Goal: Task Accomplishment & Management: Complete application form

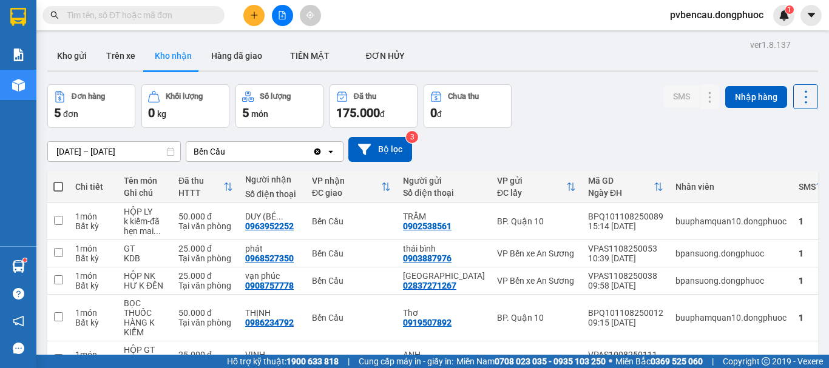
scroll to position [61, 0]
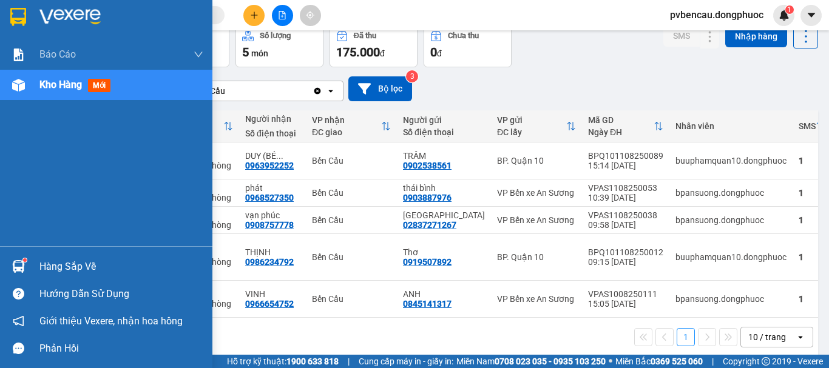
click at [16, 262] on img at bounding box center [18, 266] width 13 height 13
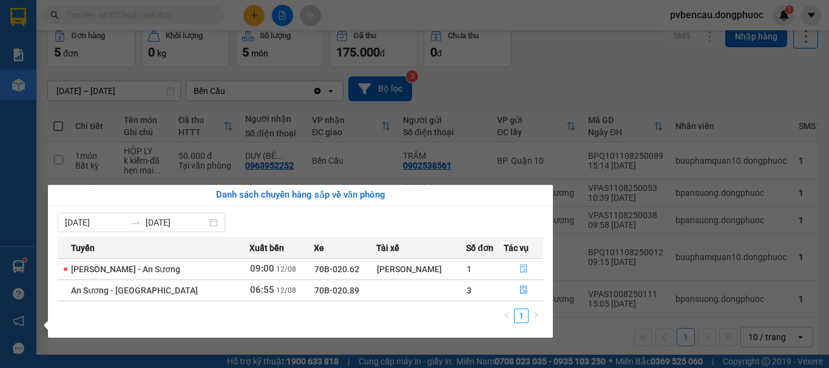
click at [521, 268] on icon "file-done" at bounding box center [524, 269] width 8 height 8
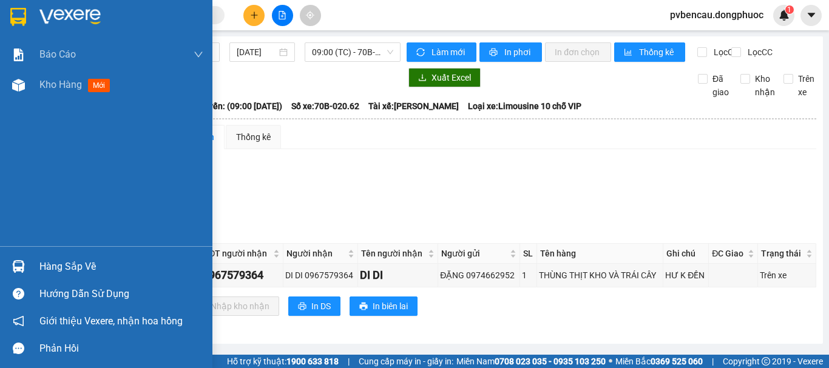
click at [17, 257] on div at bounding box center [18, 266] width 21 height 21
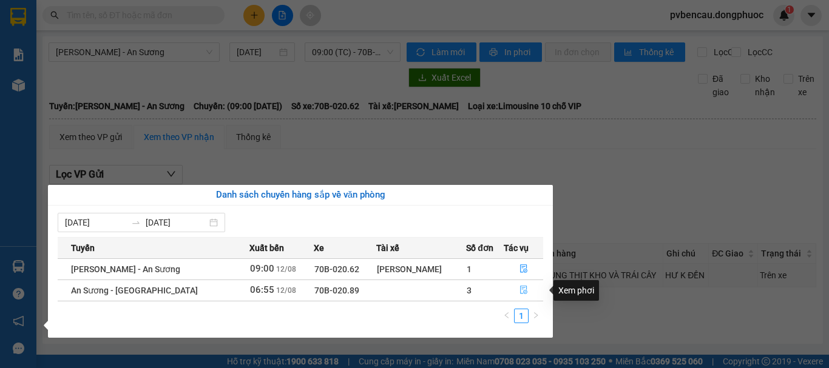
click at [522, 290] on icon "file-done" at bounding box center [524, 290] width 8 height 8
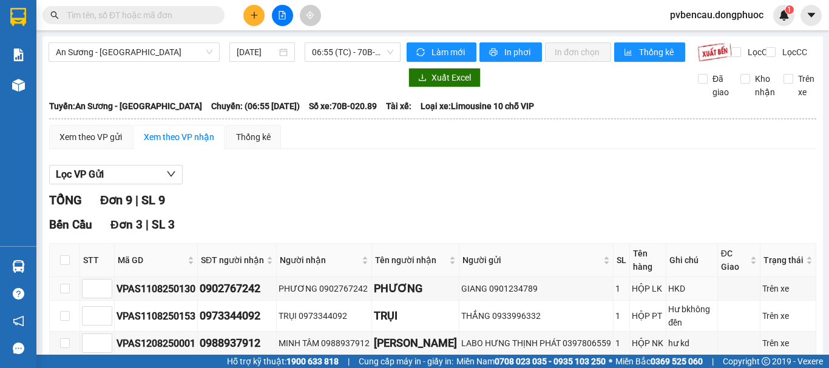
scroll to position [121, 0]
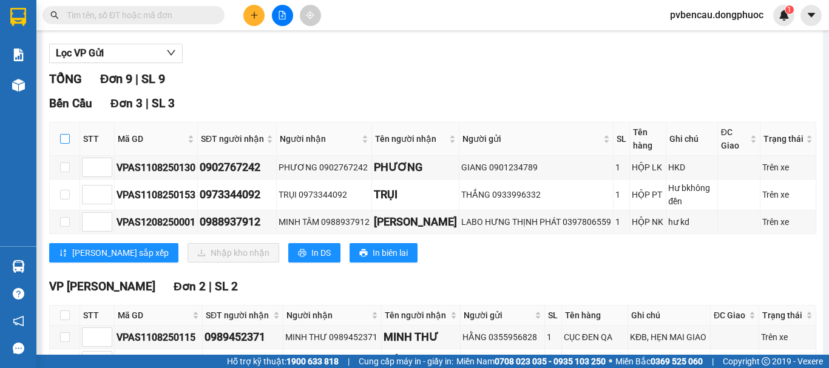
click at [68, 144] on input "checkbox" at bounding box center [65, 139] width 10 height 10
checkbox input "true"
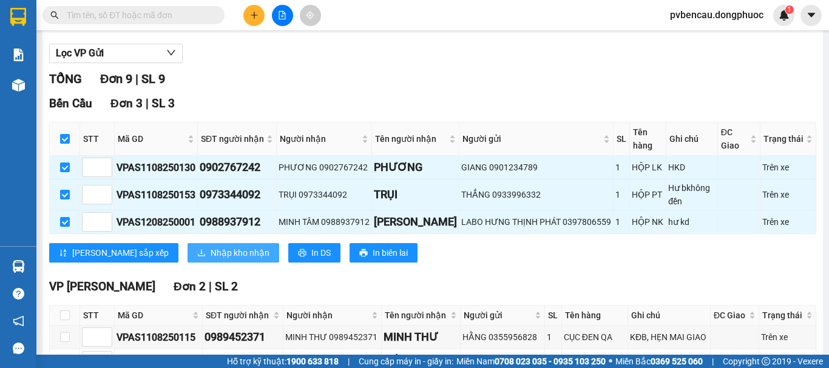
click at [211, 260] on span "Nhập kho nhận" at bounding box center [240, 252] width 59 height 13
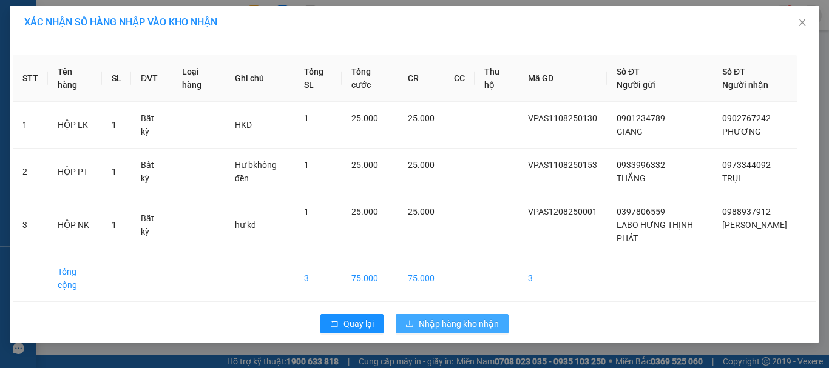
click at [437, 331] on span "Nhập hàng kho nhận" at bounding box center [459, 323] width 80 height 13
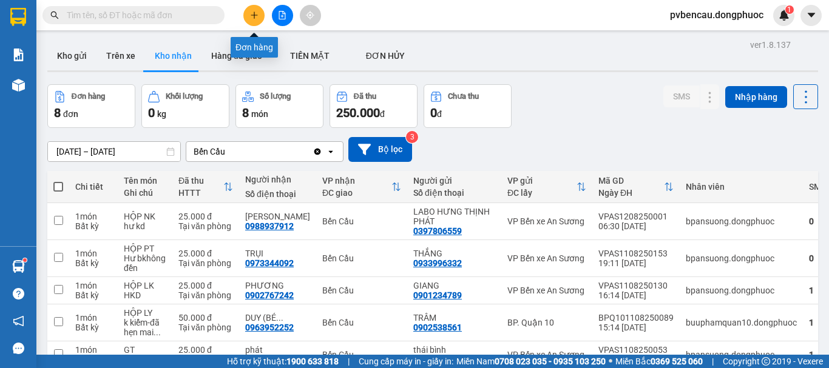
click at [254, 21] on button at bounding box center [253, 15] width 21 height 21
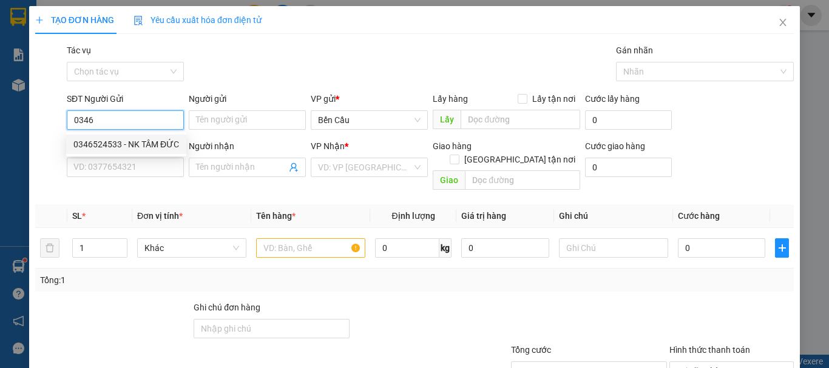
click at [141, 143] on div "0346524533 - NK TÂM ĐỨC" at bounding box center [126, 144] width 106 height 13
type input "0346524533"
type input "NK TÂM ĐỨC"
type input "0937057095"
type input "LAB [GEOGRAPHIC_DATA]"
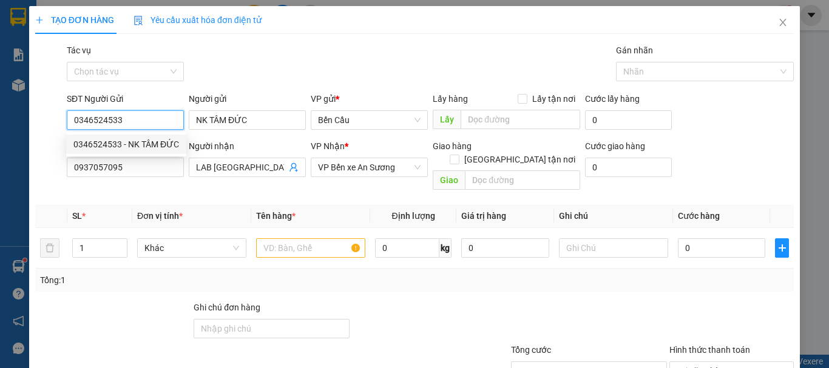
type input "30.000"
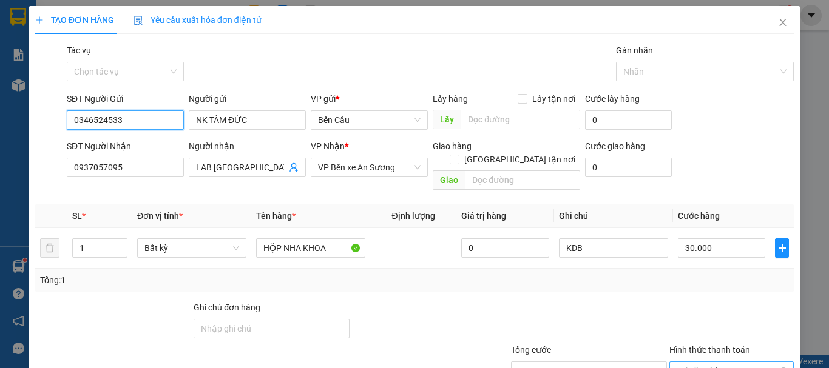
scroll to position [61, 0]
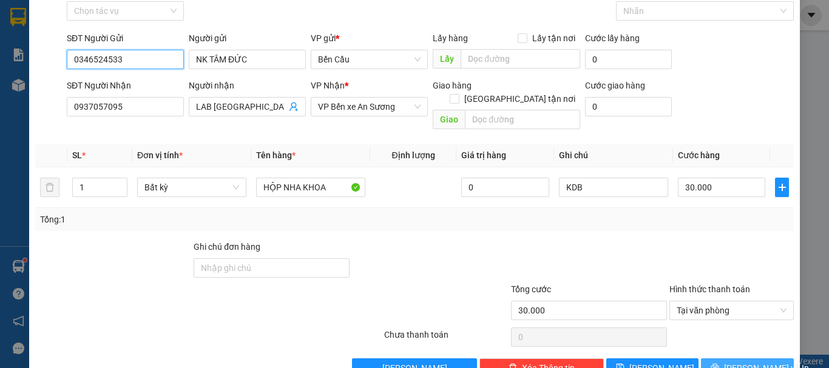
type input "0346524533"
click at [745, 362] on span "[PERSON_NAME] và In" at bounding box center [766, 368] width 85 height 13
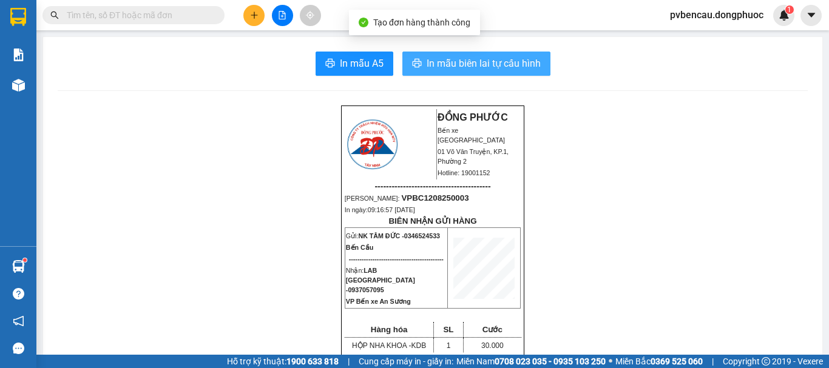
click at [446, 69] on span "In mẫu biên lai tự cấu hình" at bounding box center [484, 63] width 114 height 15
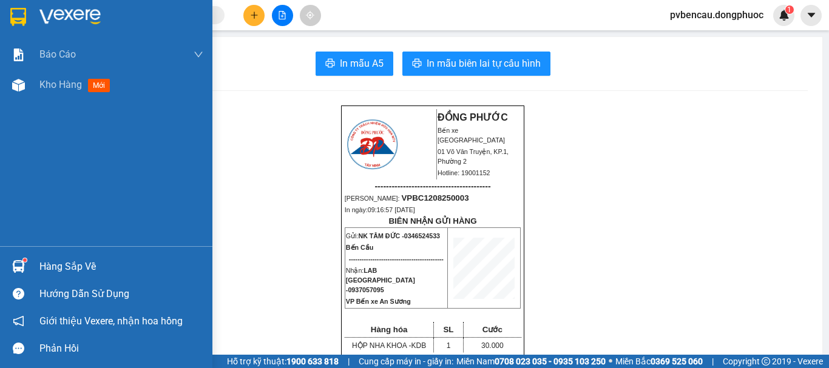
click at [19, 266] on img at bounding box center [18, 266] width 13 height 13
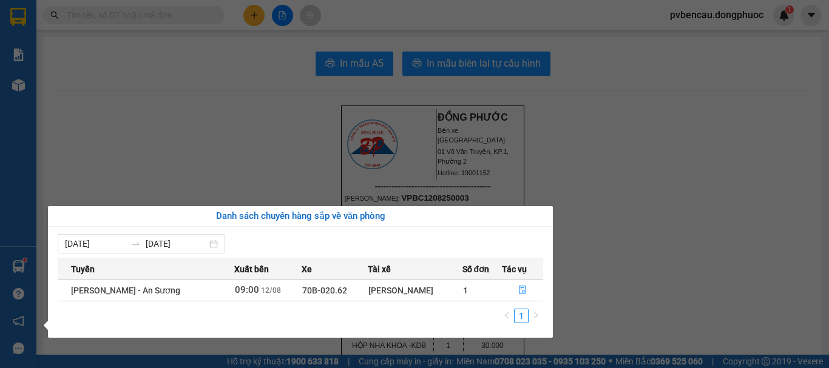
click at [259, 120] on section "Kết quả tìm kiếm ( 0 ) Bộ lọc No Data pvbencau.dongphuoc 1 Báo cáo Mẫu 1: Báo c…" at bounding box center [414, 184] width 829 height 368
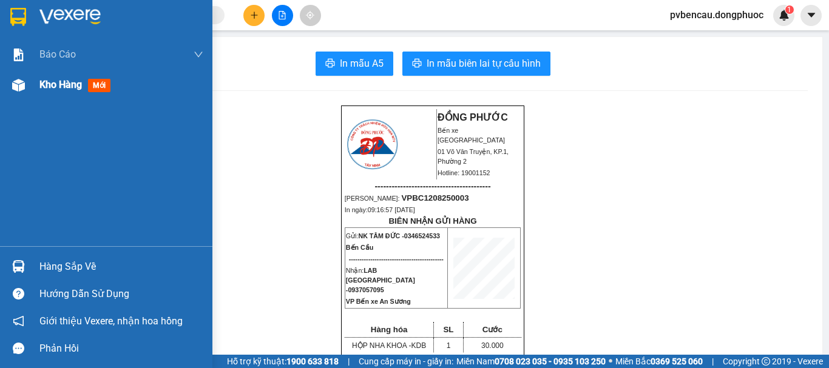
click at [1, 82] on div "Kho hàng mới" at bounding box center [106, 85] width 212 height 30
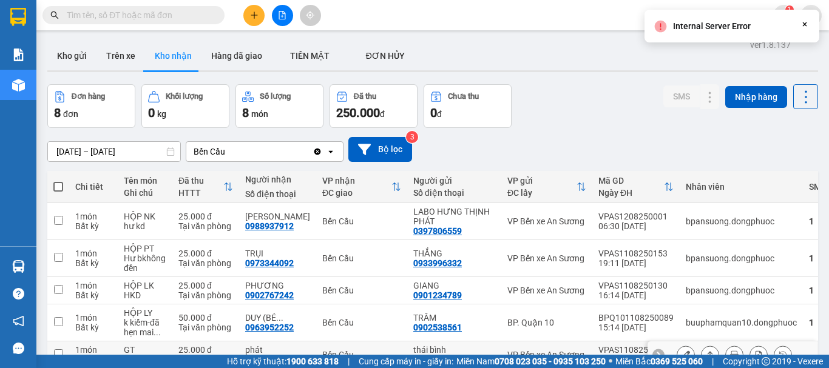
scroll to position [61, 0]
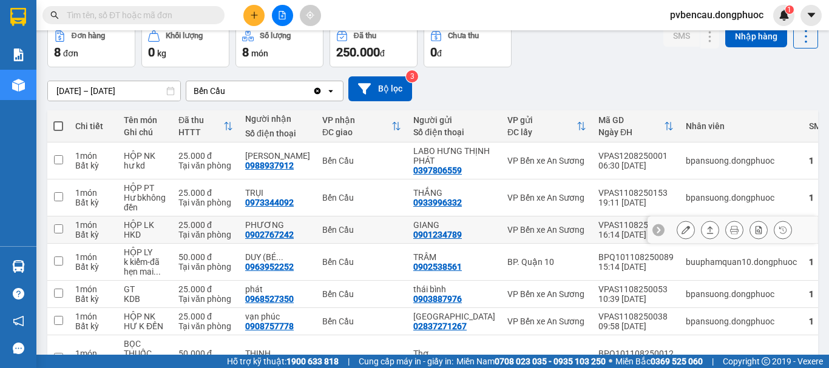
click at [210, 226] on div "25.000 đ" at bounding box center [205, 225] width 55 height 10
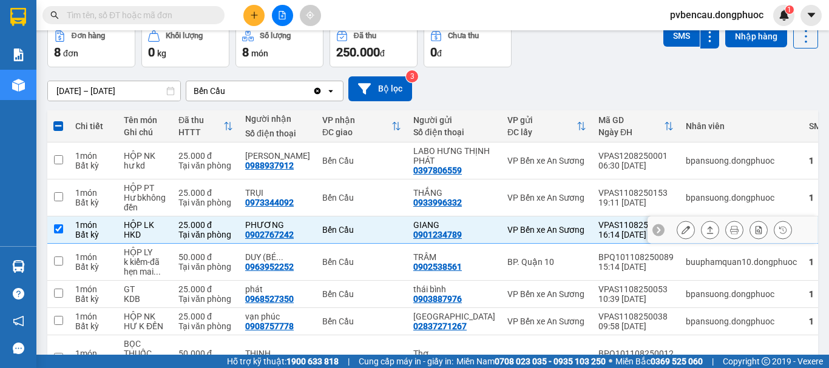
click at [705, 227] on button at bounding box center [710, 230] width 17 height 21
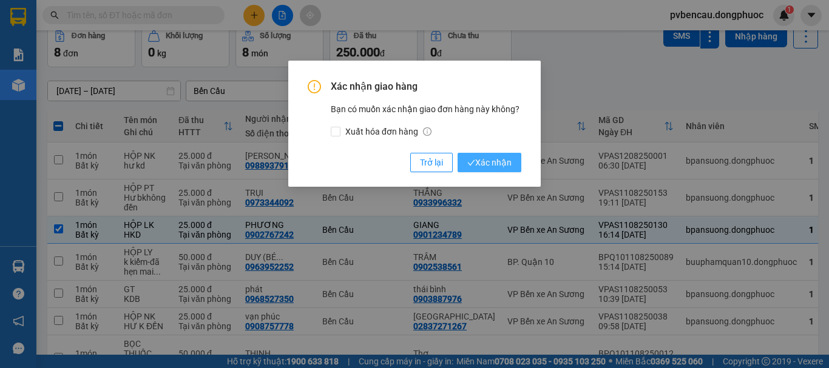
click at [501, 169] on span "Xác nhận" at bounding box center [489, 162] width 44 height 13
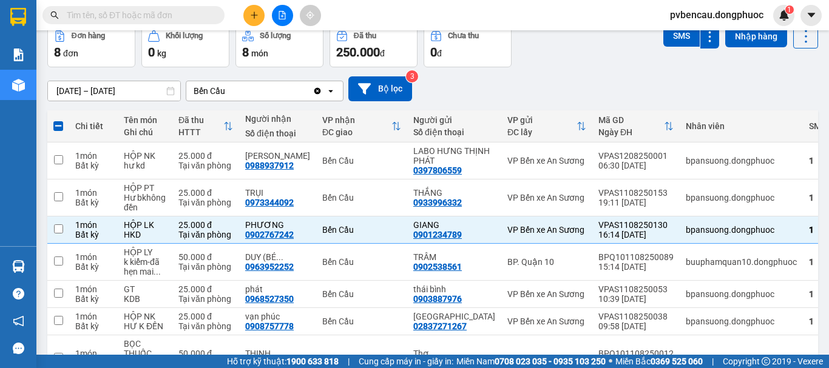
checkbox input "false"
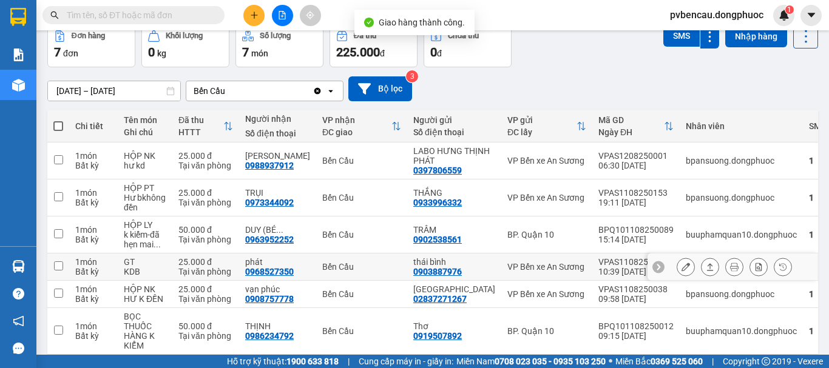
scroll to position [121, 0]
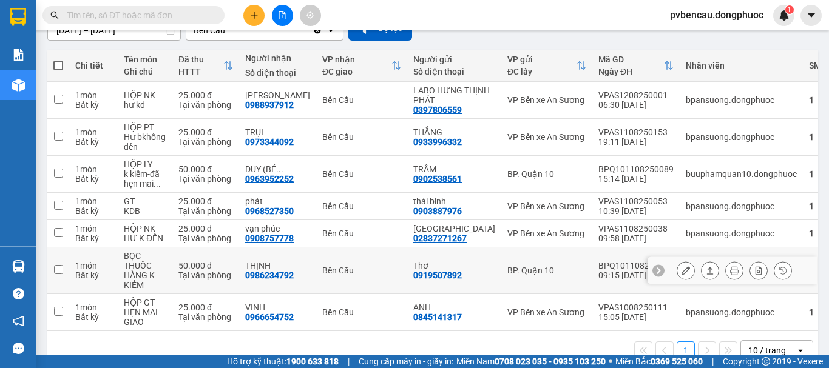
click at [197, 266] on div "50.000 đ" at bounding box center [205, 266] width 55 height 10
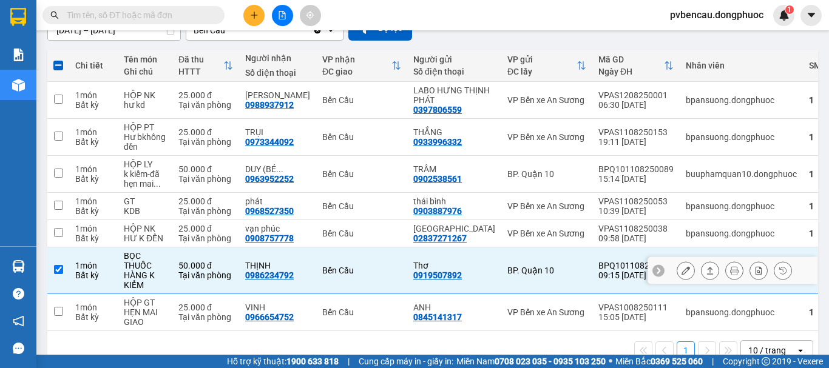
click at [200, 266] on div "50.000 đ" at bounding box center [205, 266] width 55 height 10
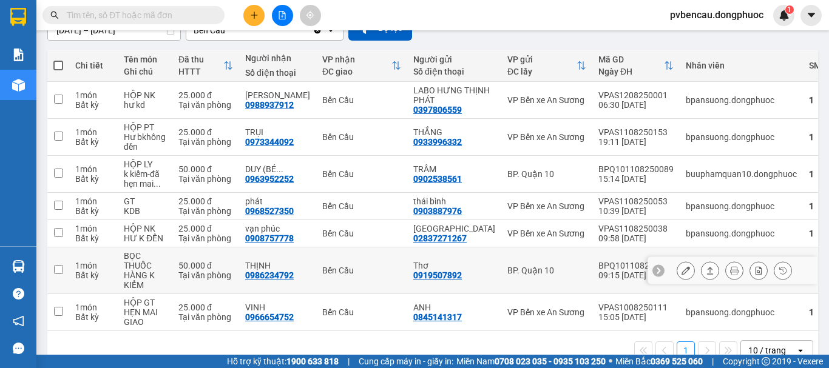
click at [201, 268] on div "50.000 đ" at bounding box center [205, 266] width 55 height 10
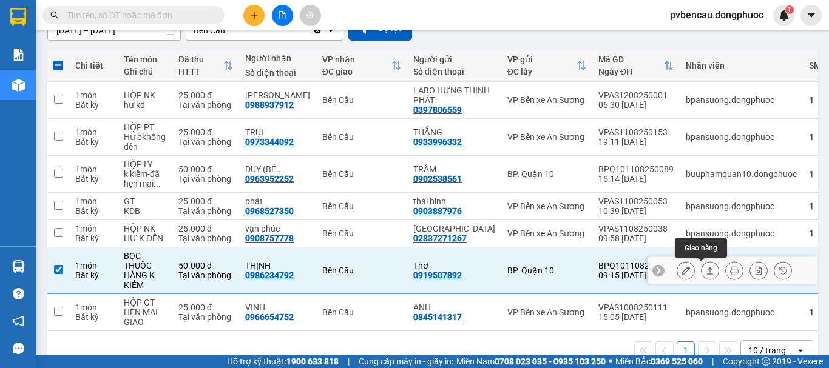
drag, startPoint x: 706, startPoint y: 271, endPoint x: 692, endPoint y: 276, distance: 14.8
click at [706, 272] on button at bounding box center [710, 270] width 17 height 21
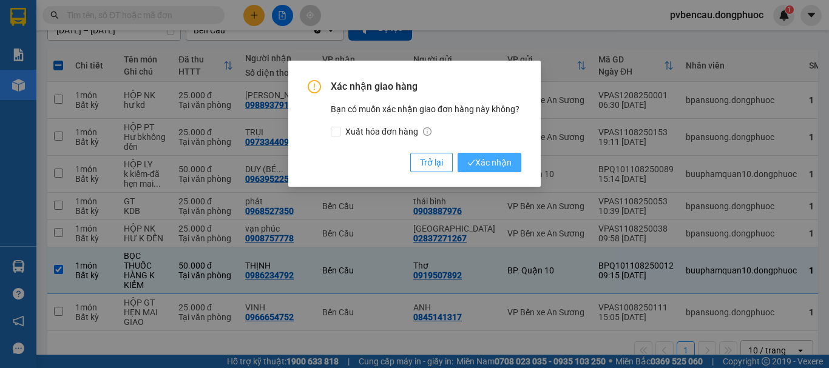
click at [496, 168] on span "Xác nhận" at bounding box center [489, 162] width 44 height 13
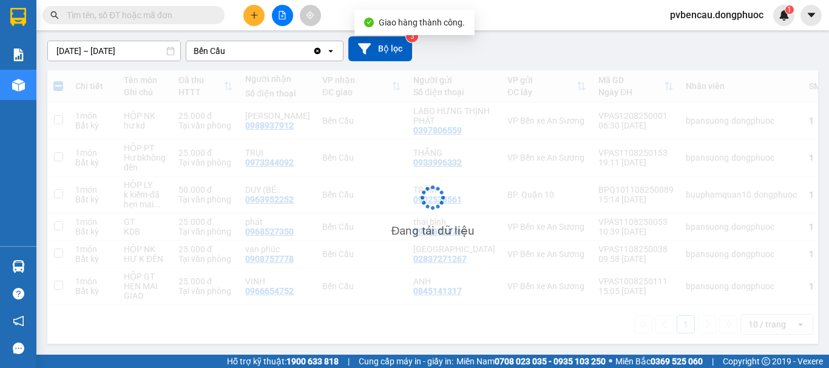
scroll to position [101, 0]
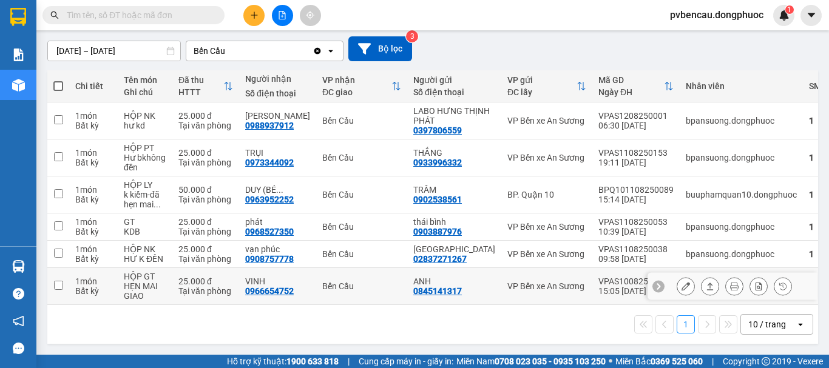
click at [138, 287] on div "HẸN MAI GIAO" at bounding box center [145, 291] width 42 height 19
checkbox input "true"
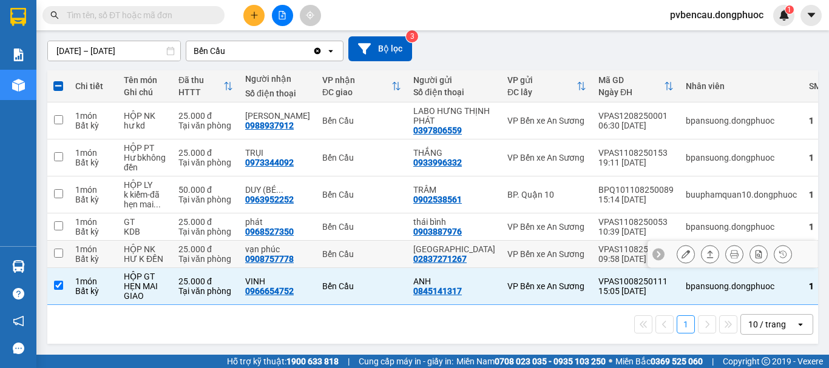
click at [331, 252] on div "Bến Cầu" at bounding box center [361, 254] width 79 height 10
checkbox input "true"
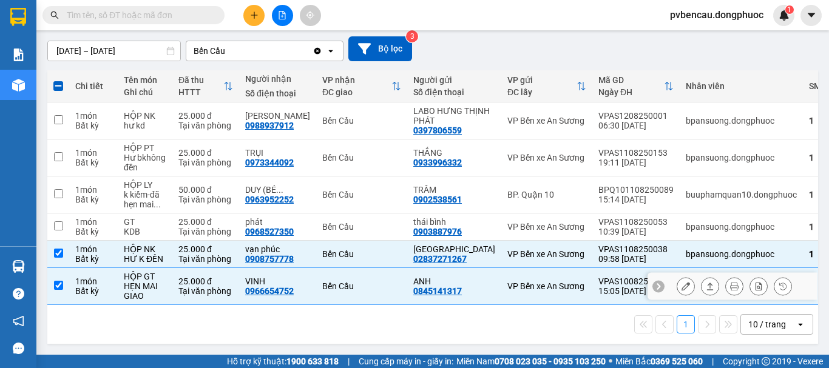
click at [316, 282] on td "Bến Cầu" at bounding box center [361, 286] width 91 height 37
checkbox input "false"
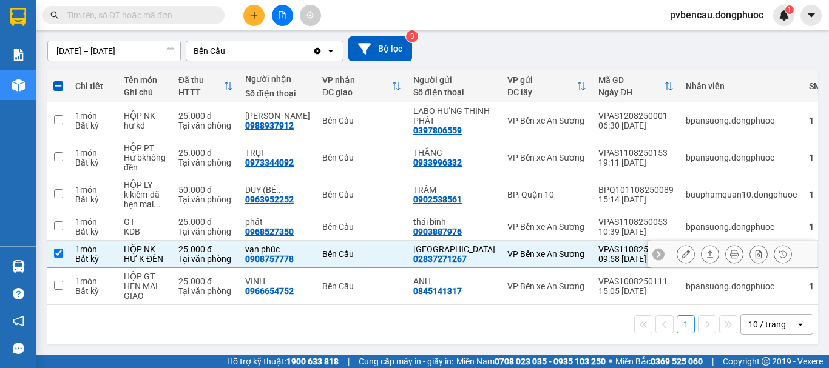
click at [331, 256] on div "Bến Cầu" at bounding box center [361, 254] width 79 height 10
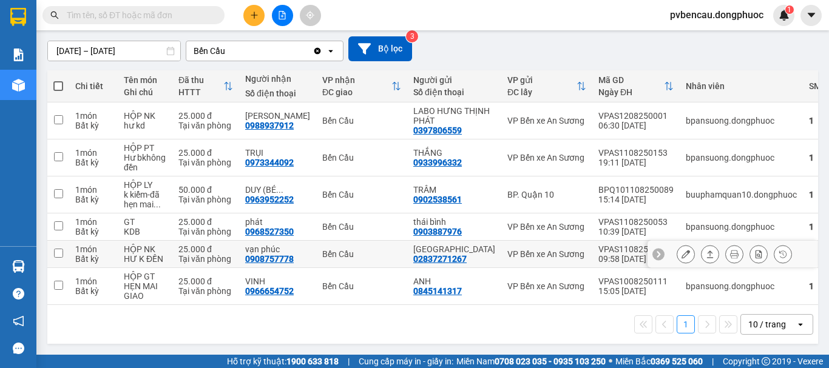
click at [323, 243] on td "Bến Cầu" at bounding box center [361, 254] width 91 height 27
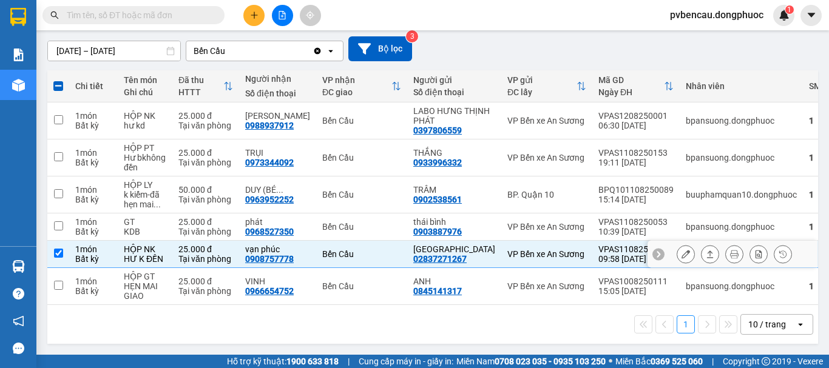
click at [706, 251] on icon at bounding box center [710, 254] width 8 height 8
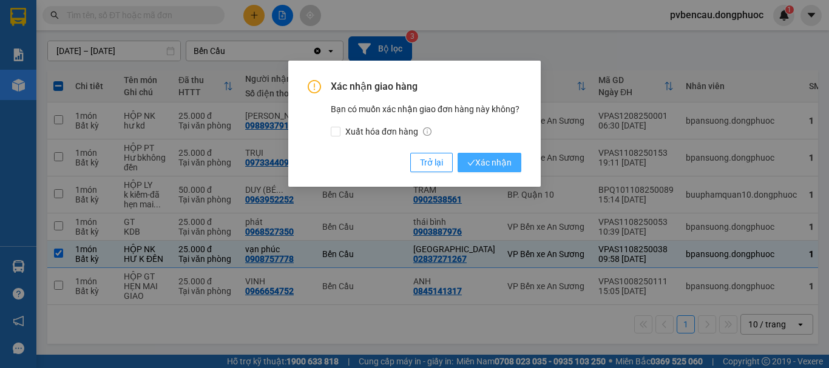
click at [509, 164] on span "Xác nhận" at bounding box center [489, 162] width 44 height 13
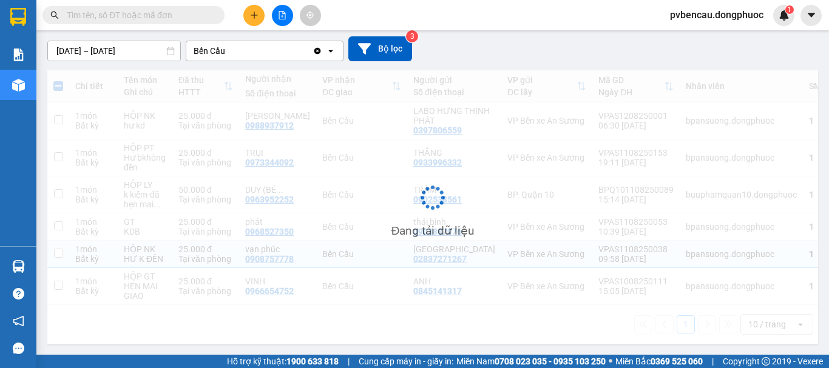
checkbox input "false"
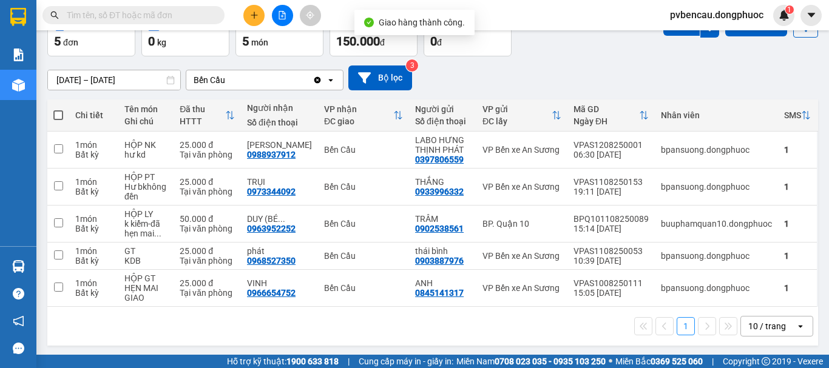
scroll to position [73, 0]
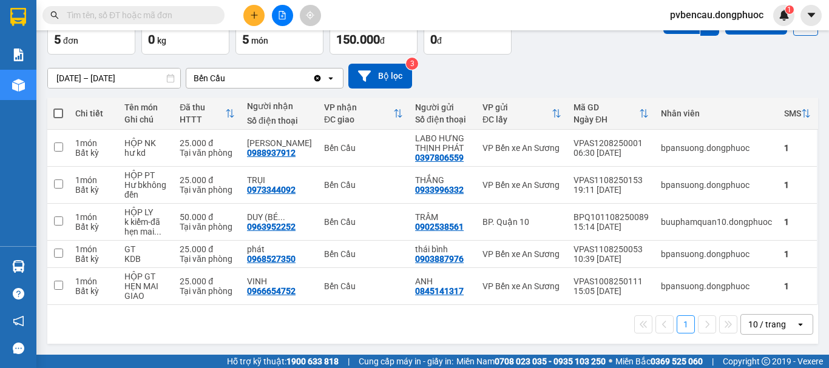
click at [247, 18] on button at bounding box center [253, 15] width 21 height 21
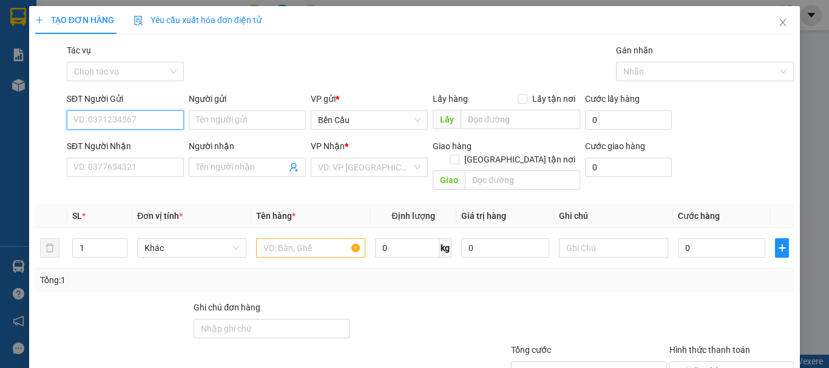
click at [153, 118] on input "SĐT Người Gửi" at bounding box center [125, 119] width 117 height 19
click at [137, 141] on div "0373763606 - [PERSON_NAME]" at bounding box center [133, 144] width 120 height 13
type input "0373763606"
type input "[PERSON_NAME]"
type input "0964974757"
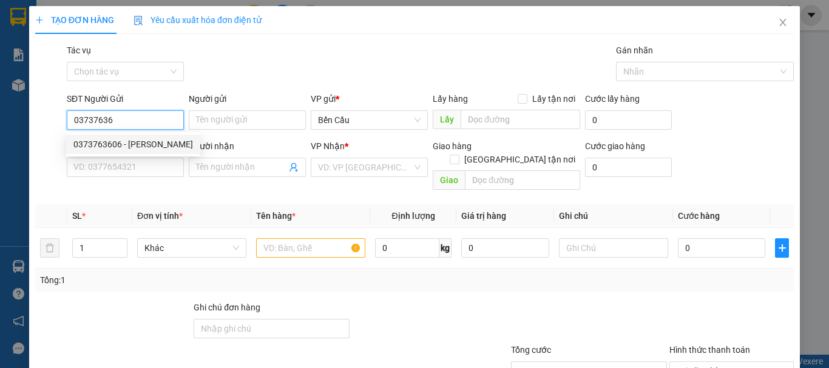
type input "tiên"
type input "30.000"
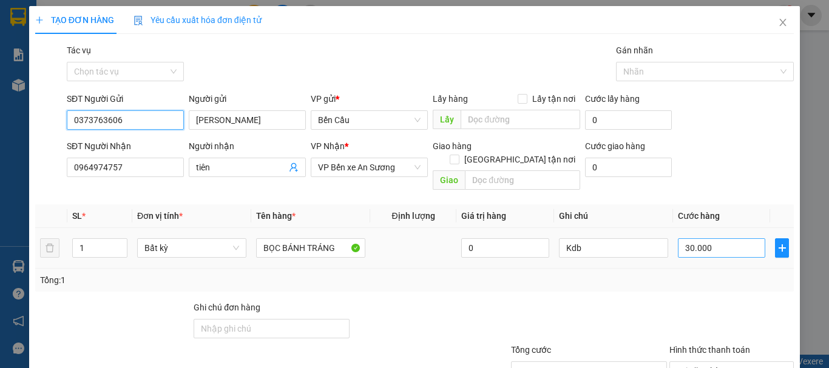
type input "0373763606"
click at [724, 239] on input "30.000" at bounding box center [721, 248] width 87 height 19
type input "6"
type input "610"
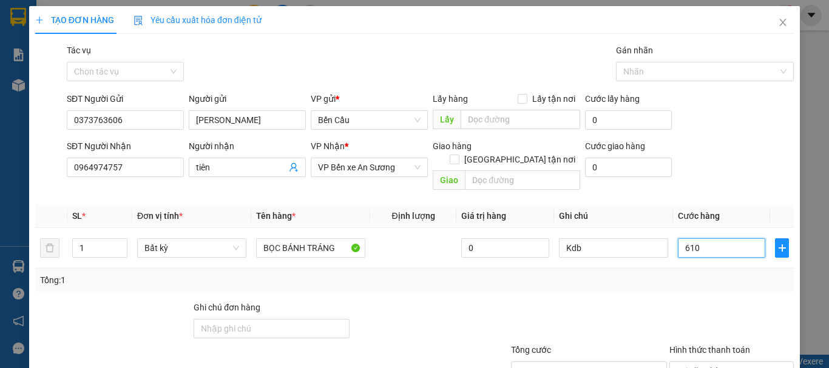
type input "61"
type input "6"
type input "60"
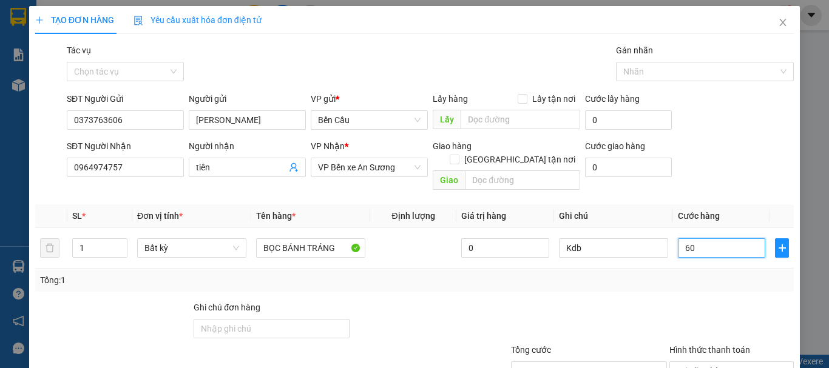
type input "60"
click at [703, 274] on div "Tổng: 1" at bounding box center [414, 280] width 749 height 13
type input "60.000"
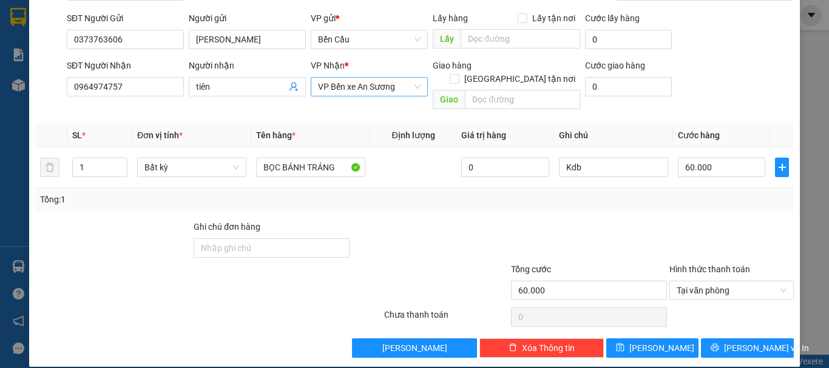
click at [345, 90] on span "VP Bến xe An Sương" at bounding box center [369, 87] width 103 height 18
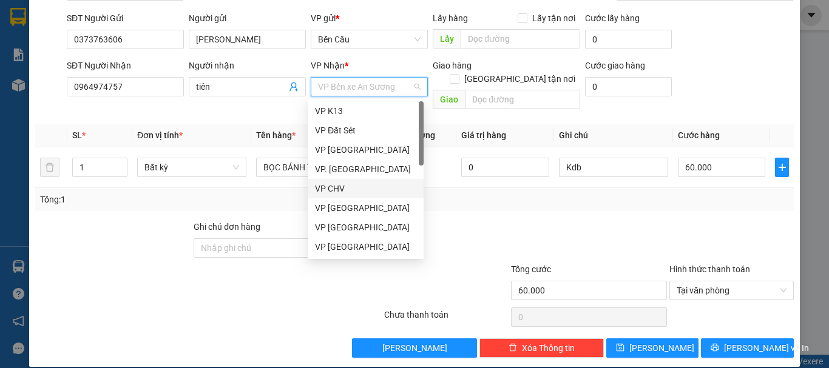
type input "B"
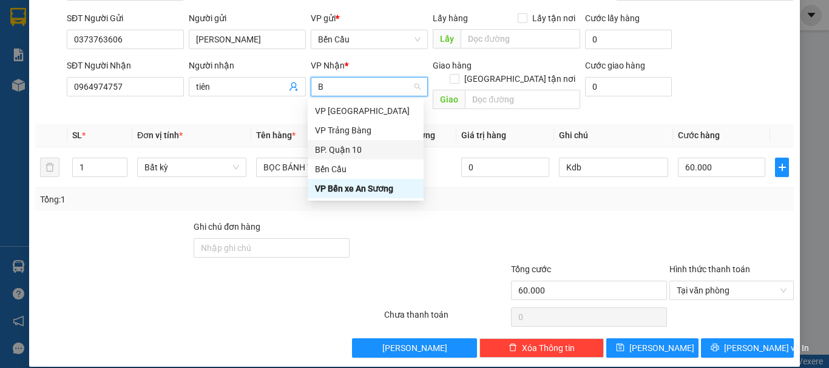
click at [359, 152] on div "BP. Quận 10" at bounding box center [365, 149] width 101 height 13
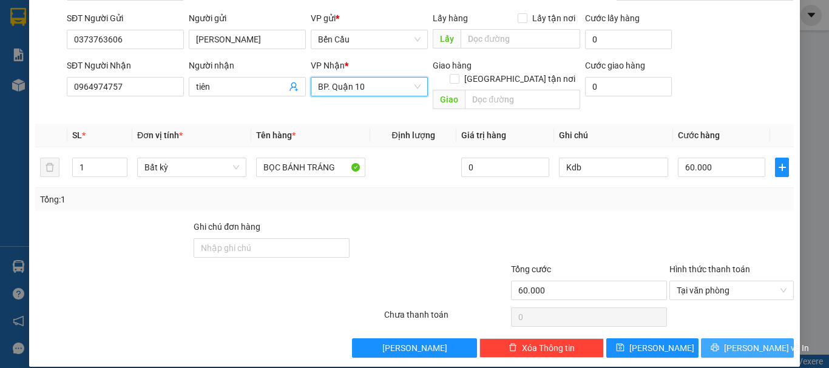
click at [720, 342] on button "[PERSON_NAME] và In" at bounding box center [747, 348] width 93 height 19
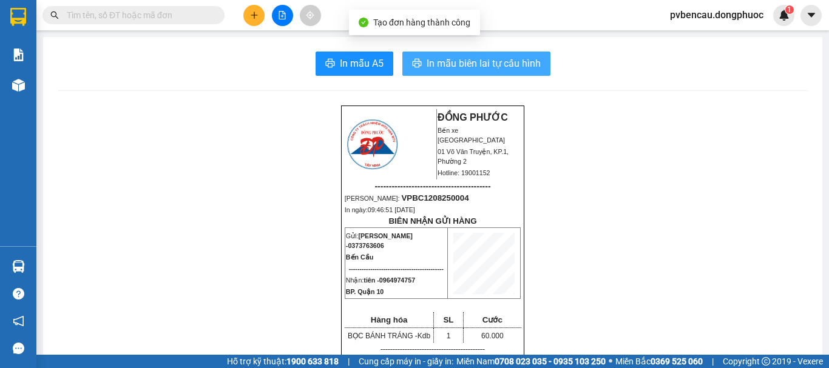
click at [509, 73] on button "In mẫu biên lai tự cấu hình" at bounding box center [476, 64] width 148 height 24
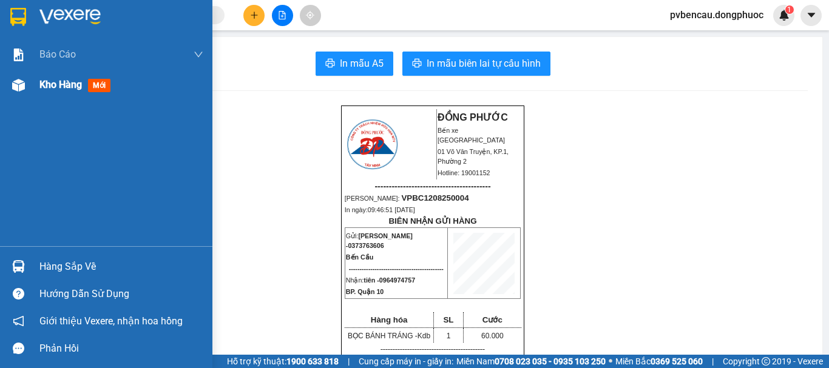
click at [105, 79] on span "mới" at bounding box center [99, 85] width 22 height 13
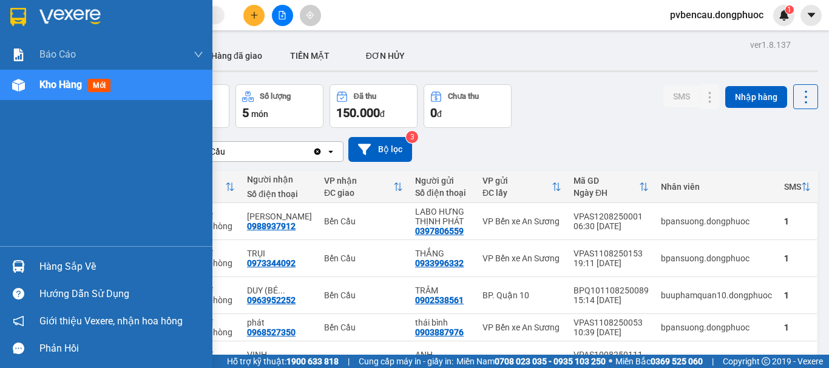
click at [15, 263] on img at bounding box center [18, 266] width 13 height 13
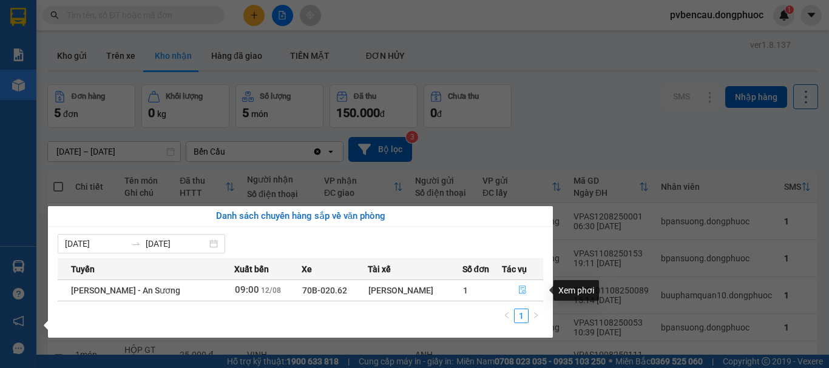
click at [512, 289] on button "button" at bounding box center [523, 290] width 41 height 19
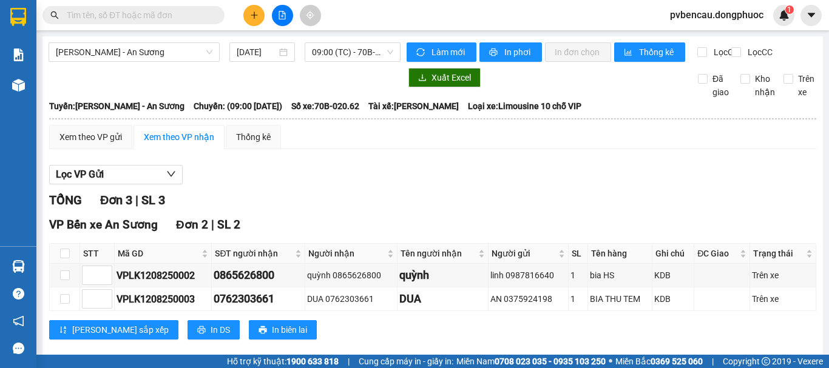
scroll to position [144, 0]
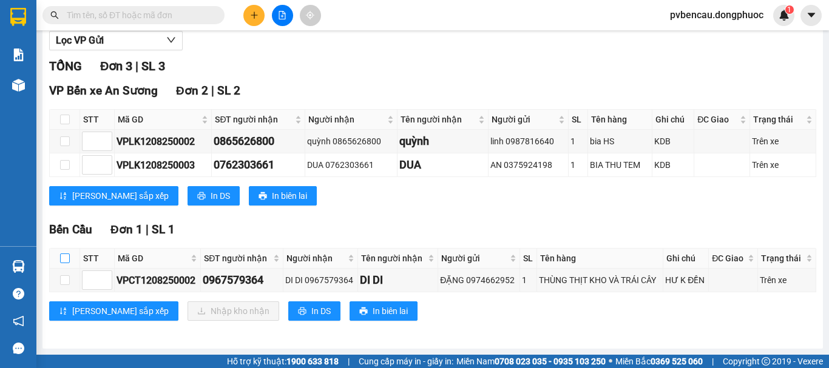
drag, startPoint x: 60, startPoint y: 253, endPoint x: 75, endPoint y: 262, distance: 17.2
click at [61, 254] on input "checkbox" at bounding box center [65, 259] width 10 height 10
checkbox input "true"
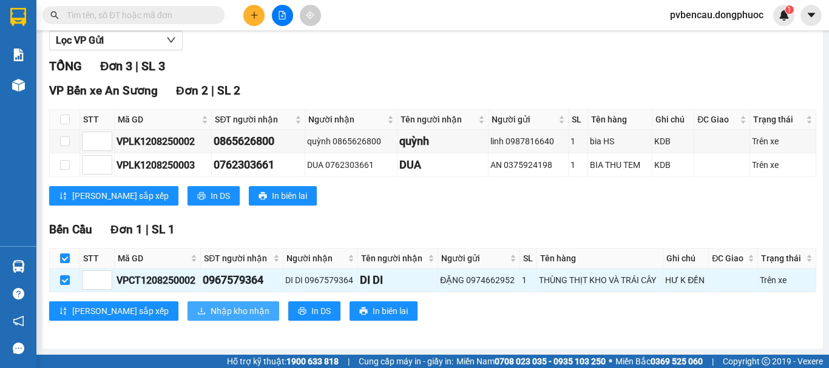
click at [188, 306] on button "Nhập kho nhận" at bounding box center [234, 311] width 92 height 19
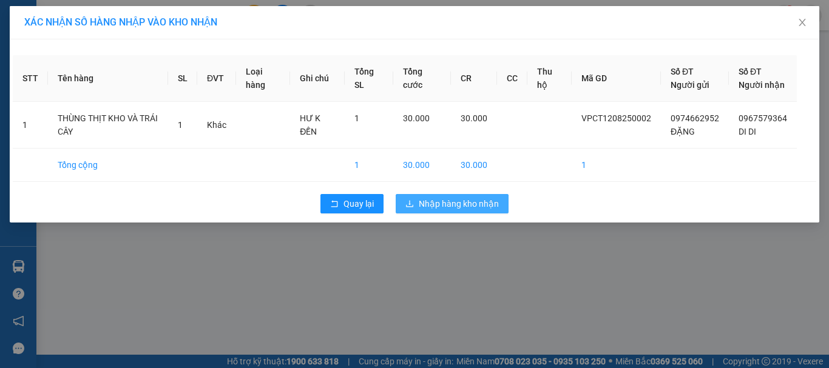
click at [440, 211] on span "Nhập hàng kho nhận" at bounding box center [459, 203] width 80 height 13
